Goal: Task Accomplishment & Management: Manage account settings

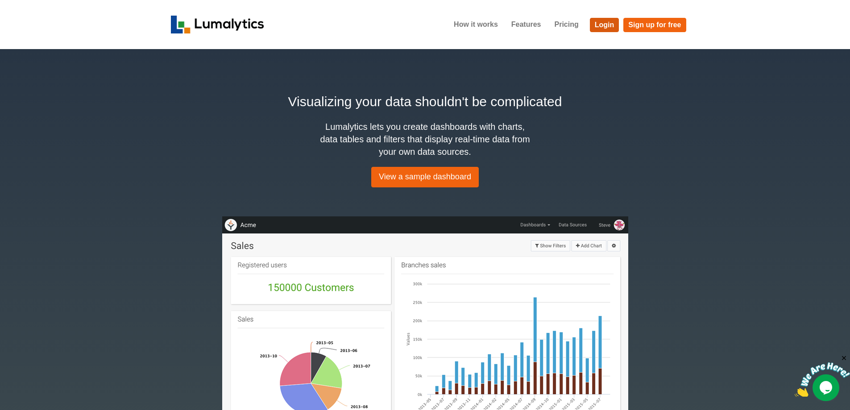
click at [608, 22] on link "Login" at bounding box center [604, 25] width 29 height 14
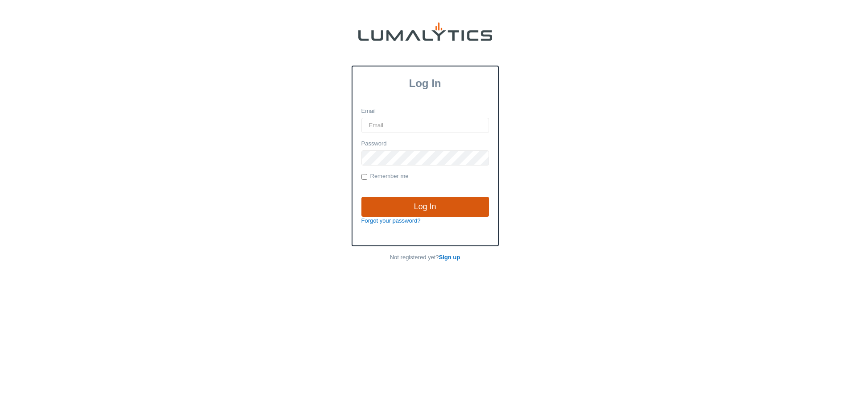
type input "amarsh@valleytruckparts.com"
click at [433, 212] on input "Log In" at bounding box center [426, 207] width 128 height 21
